Goal: Task Accomplishment & Management: Manage account settings

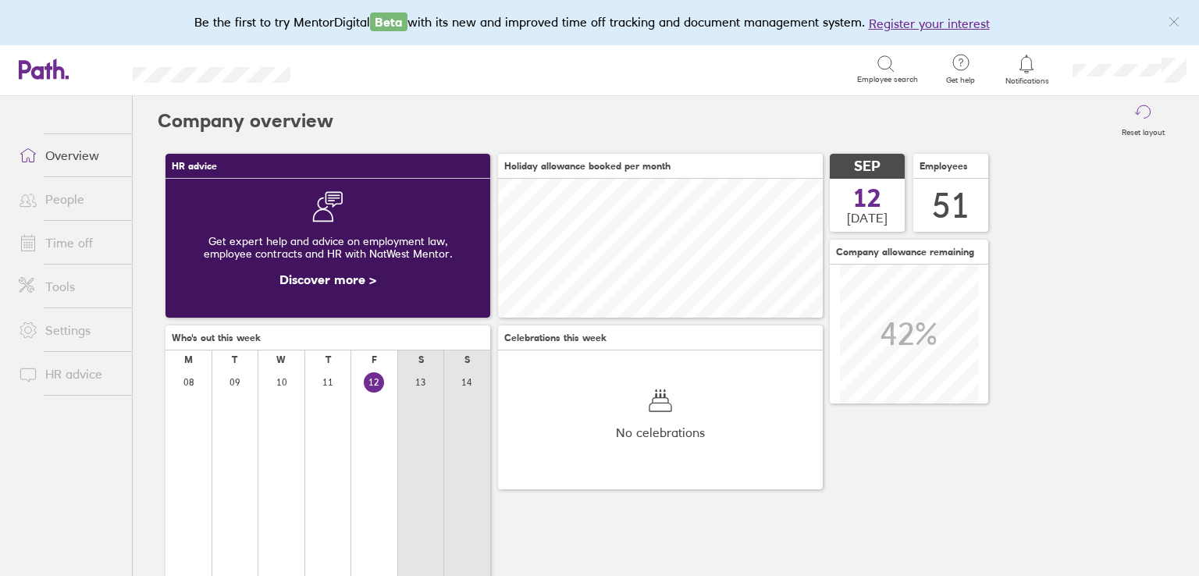
scroll to position [78, 0]
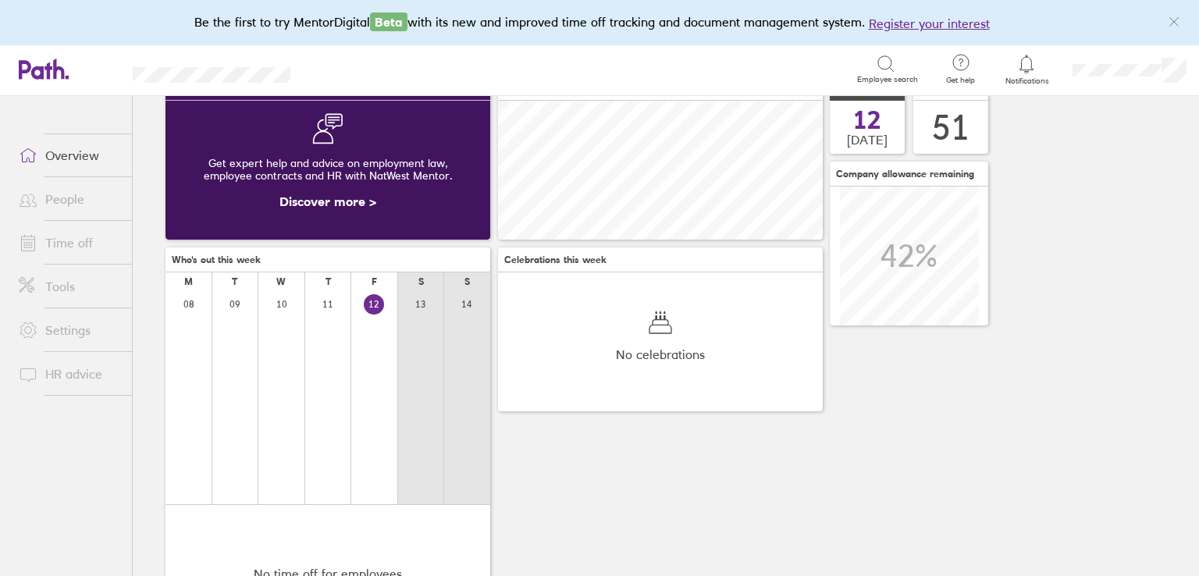
click at [61, 249] on link "Time off" at bounding box center [69, 242] width 126 height 31
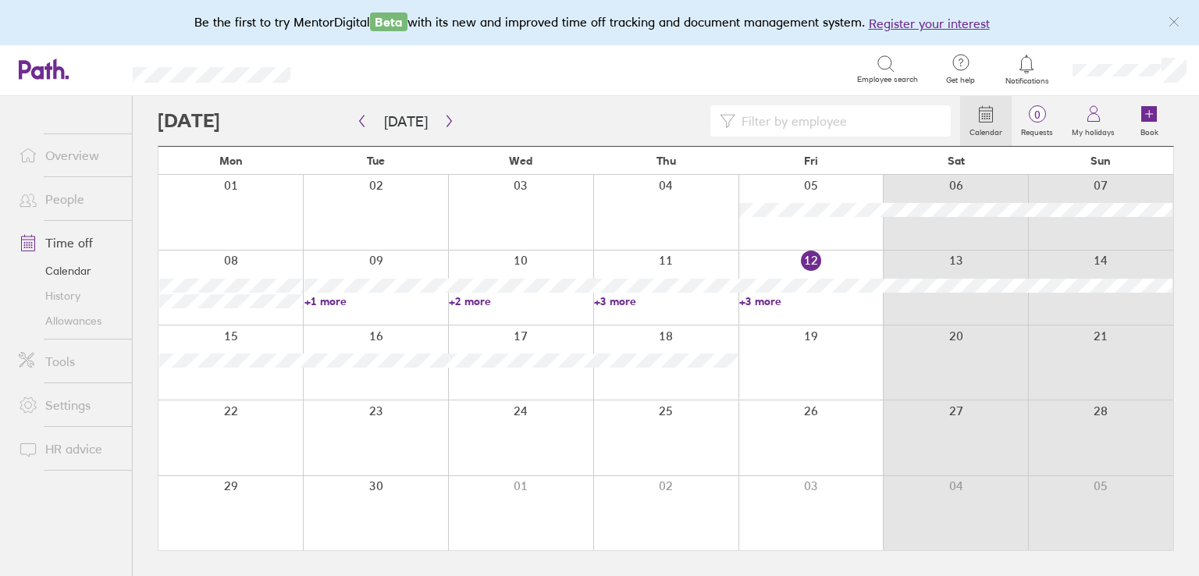
click at [755, 300] on link "+3 more" at bounding box center [811, 301] width 144 height 14
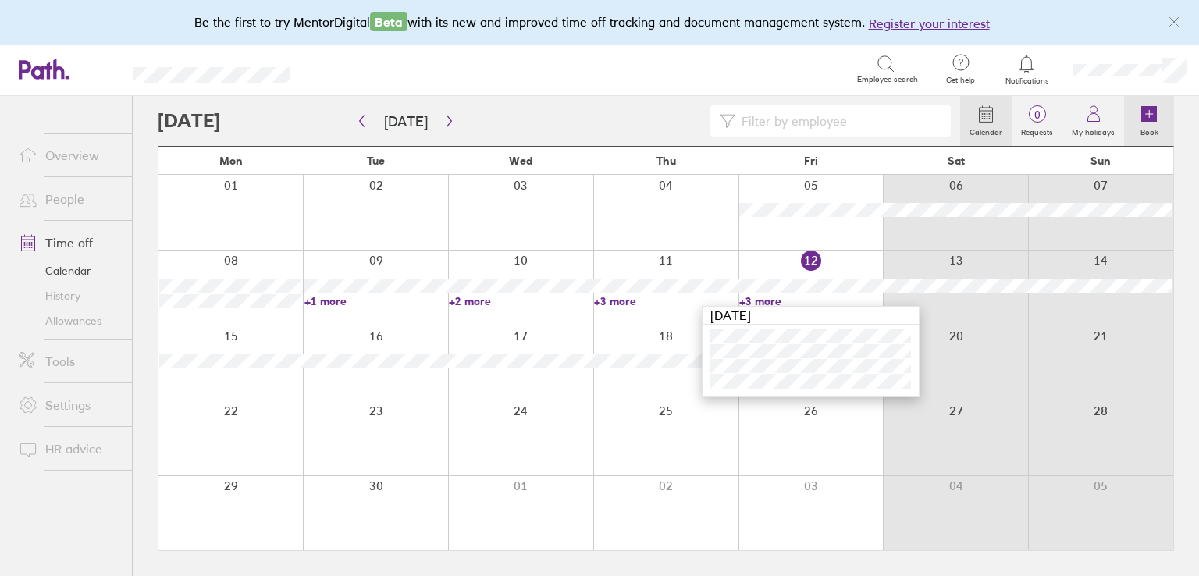
click at [1136, 110] on link "Book" at bounding box center [1149, 121] width 50 height 50
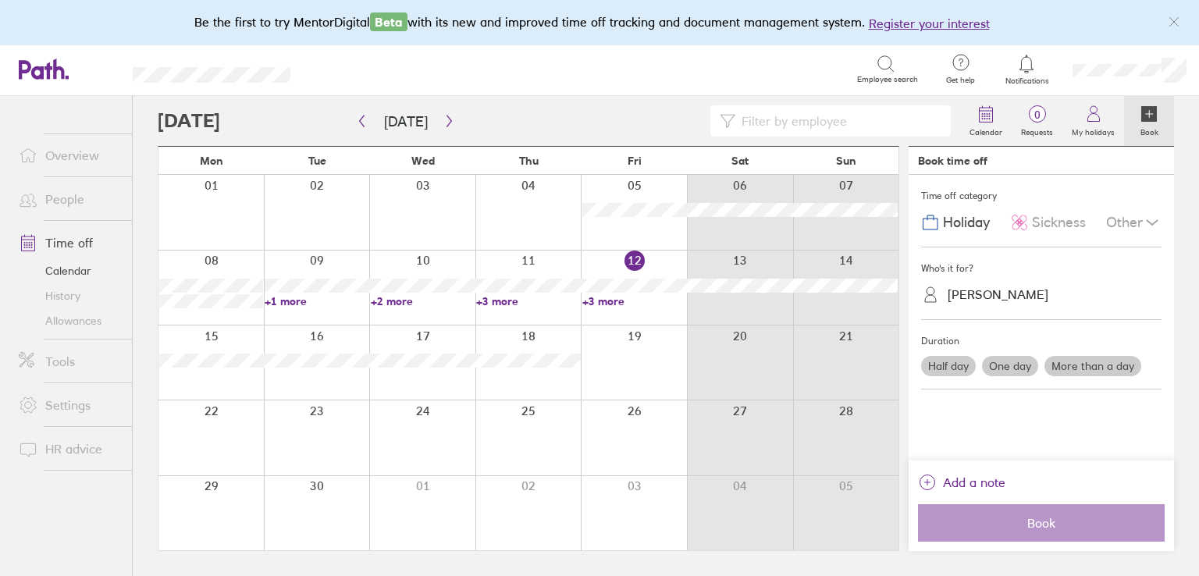
click at [1032, 221] on span "Sickness" at bounding box center [1059, 223] width 54 height 16
click at [1000, 300] on div "[PERSON_NAME]" at bounding box center [997, 294] width 101 height 15
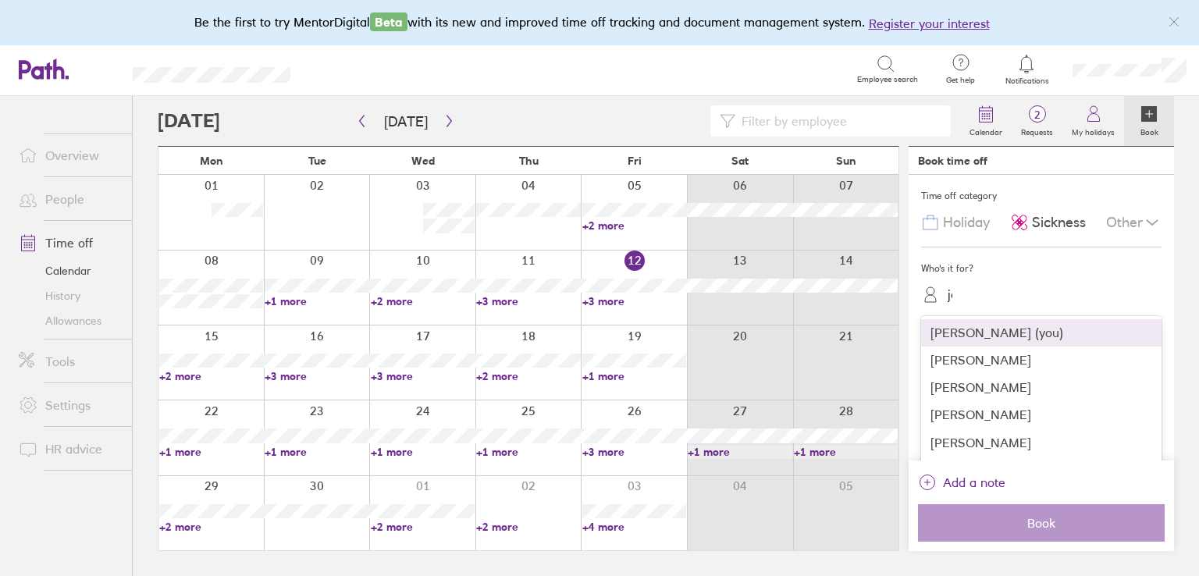
type input "[PERSON_NAME]"
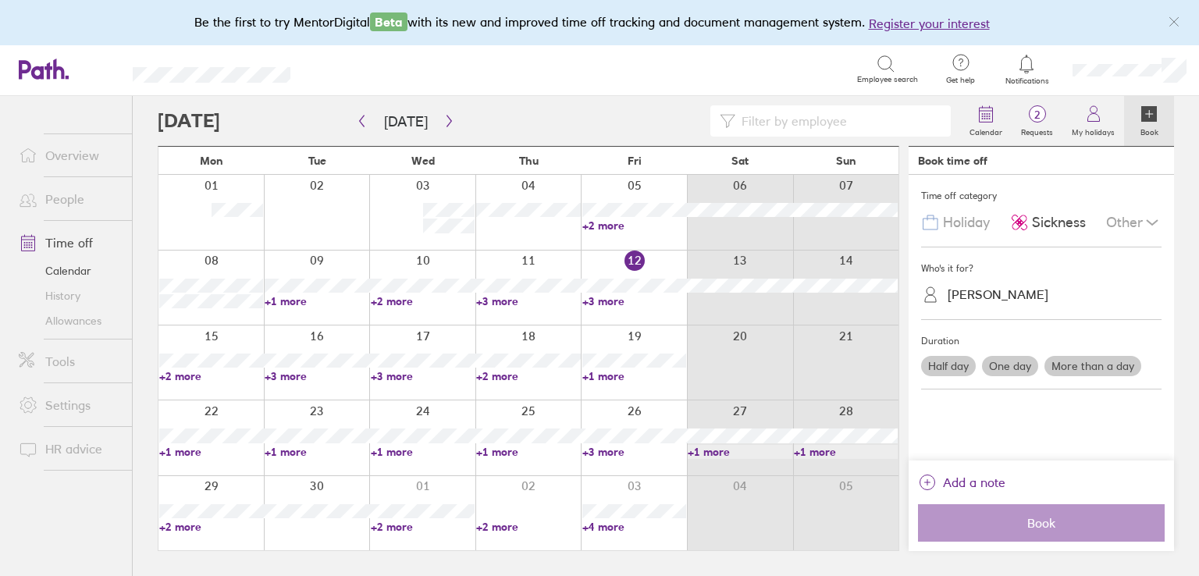
click at [1002, 365] on label "One day" at bounding box center [1010, 366] width 56 height 20
click at [0, 0] on input "One day" at bounding box center [0, 0] width 0 height 0
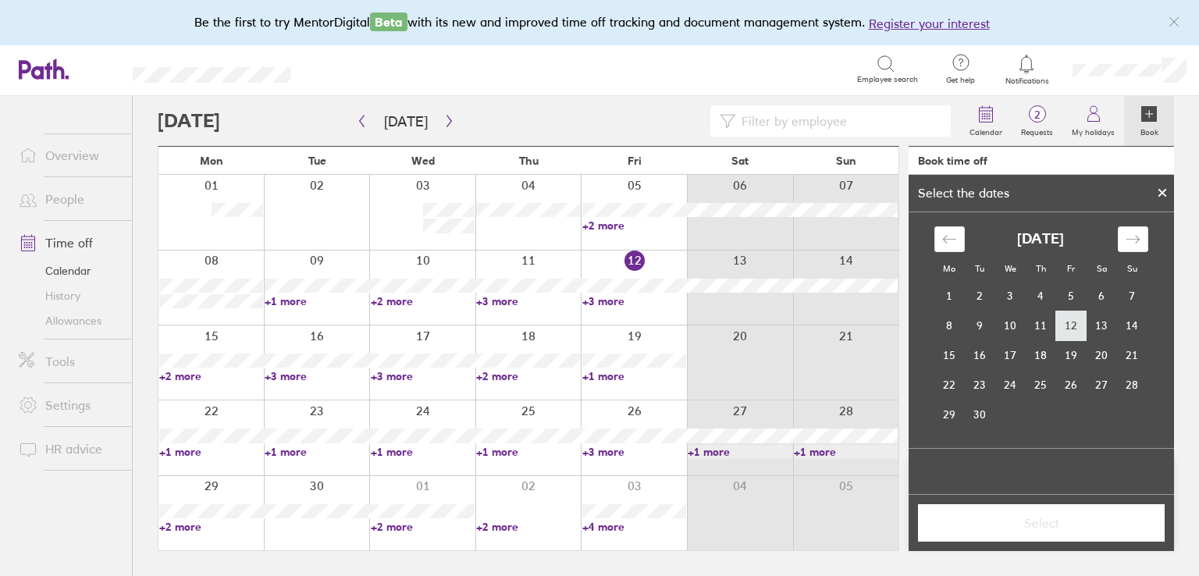
click at [1077, 329] on td "12" at bounding box center [1071, 326] width 30 height 30
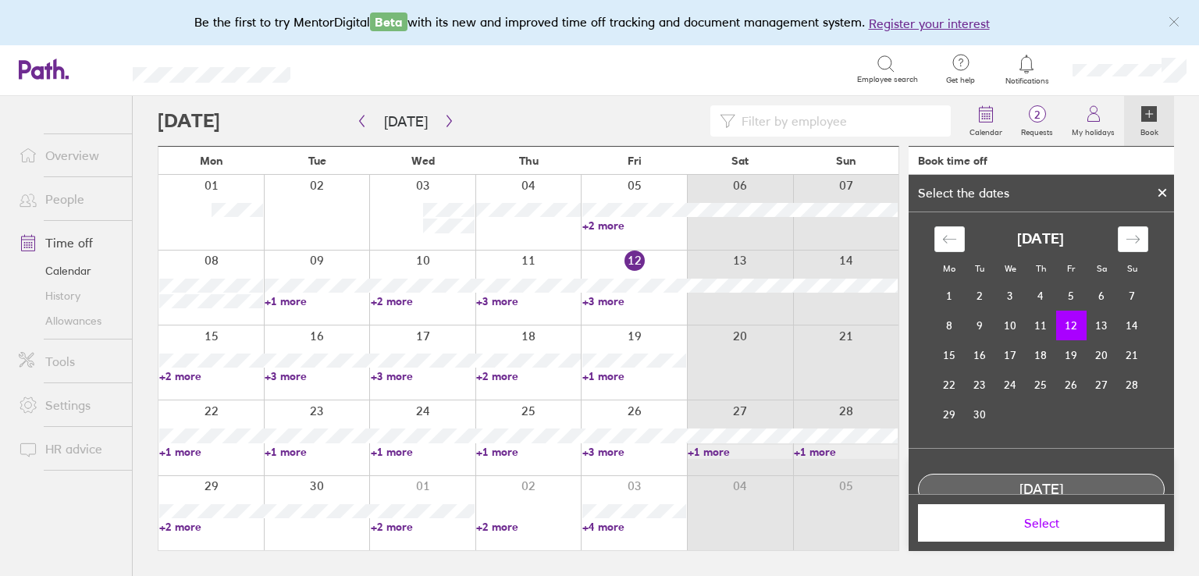
click at [1064, 520] on span "Select" at bounding box center [1041, 523] width 225 height 14
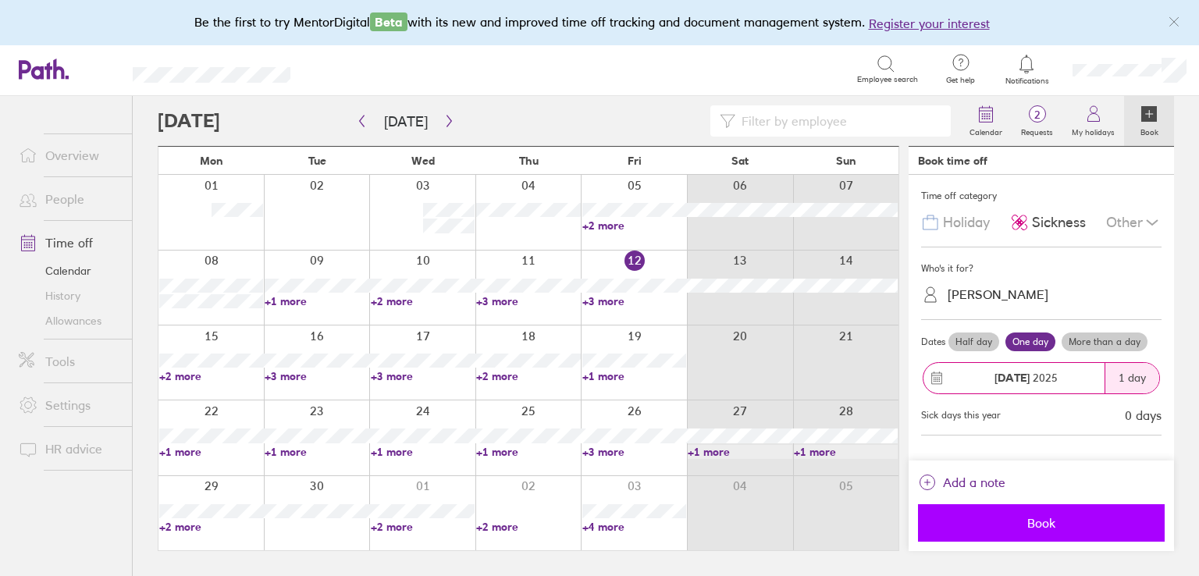
click at [1050, 526] on span "Book" at bounding box center [1041, 523] width 225 height 14
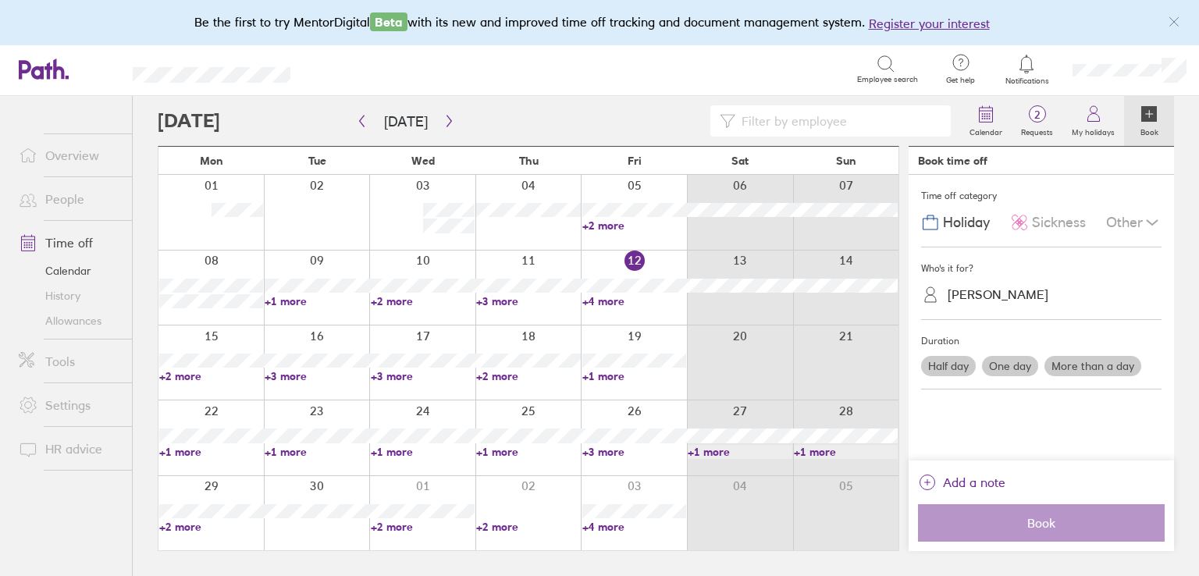
click at [599, 454] on link "+3 more" at bounding box center [634, 452] width 104 height 14
click at [446, 116] on icon "button" at bounding box center [448, 121] width 5 height 12
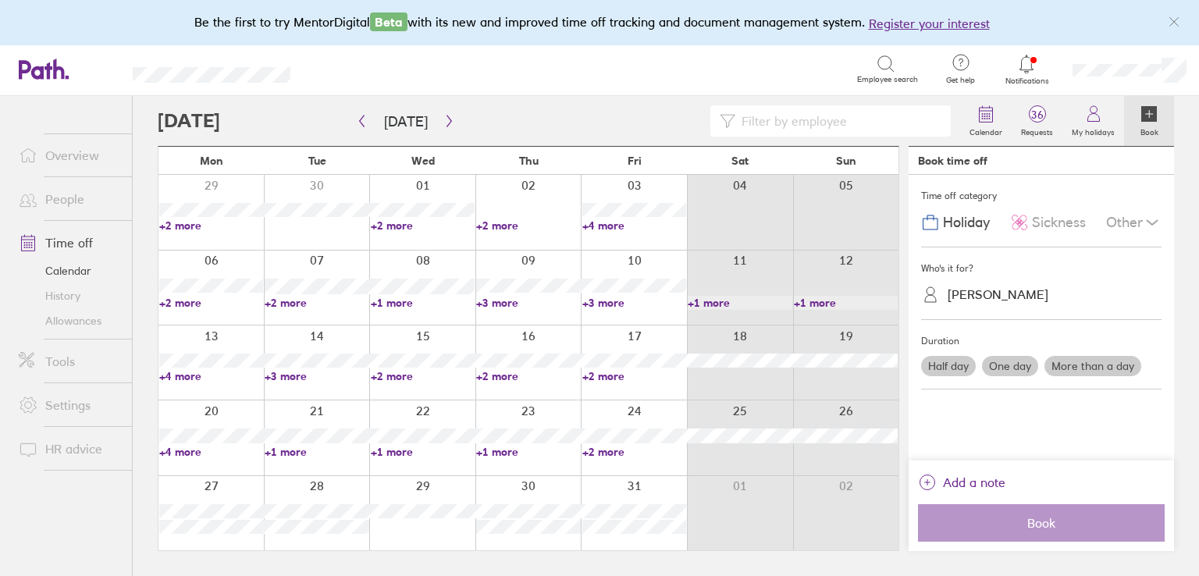
click at [607, 226] on link "+4 more" at bounding box center [634, 225] width 104 height 14
click at [192, 447] on link "+4 more" at bounding box center [211, 452] width 104 height 14
click at [177, 375] on link "+4 more" at bounding box center [211, 376] width 104 height 14
click at [588, 85] on div "Search Employee search" at bounding box center [621, 69] width 612 height 48
click at [604, 303] on link "+3 more" at bounding box center [634, 303] width 104 height 14
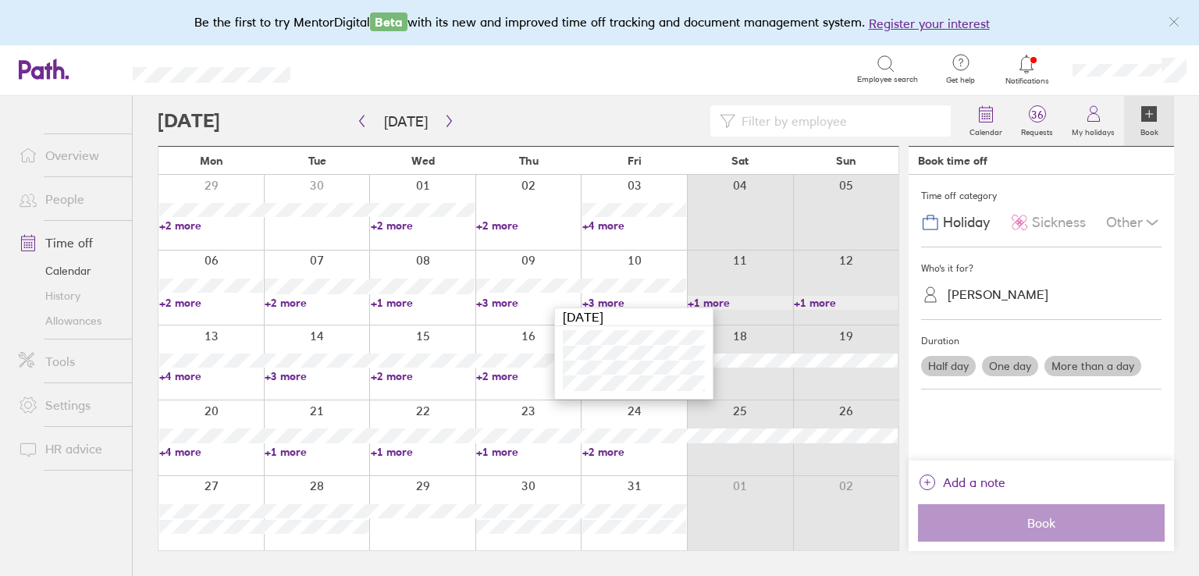
click at [584, 80] on div "Search" at bounding box center [591, 69] width 532 height 24
click at [1033, 60] on icon at bounding box center [1026, 64] width 19 height 19
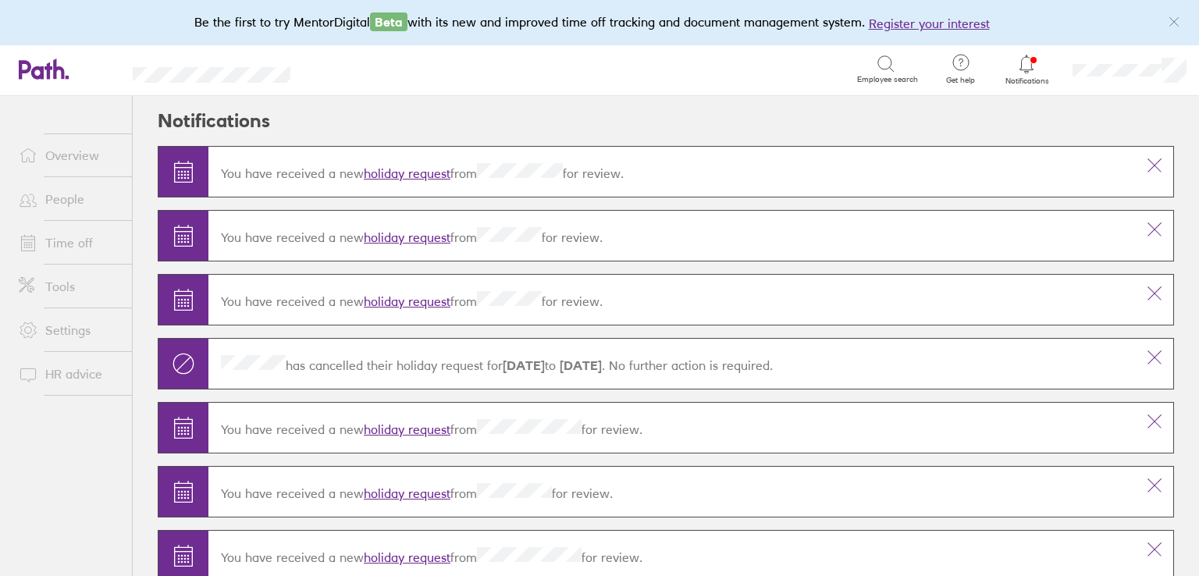
click at [59, 247] on link "Time off" at bounding box center [69, 242] width 126 height 31
